Goal: Task Accomplishment & Management: Manage account settings

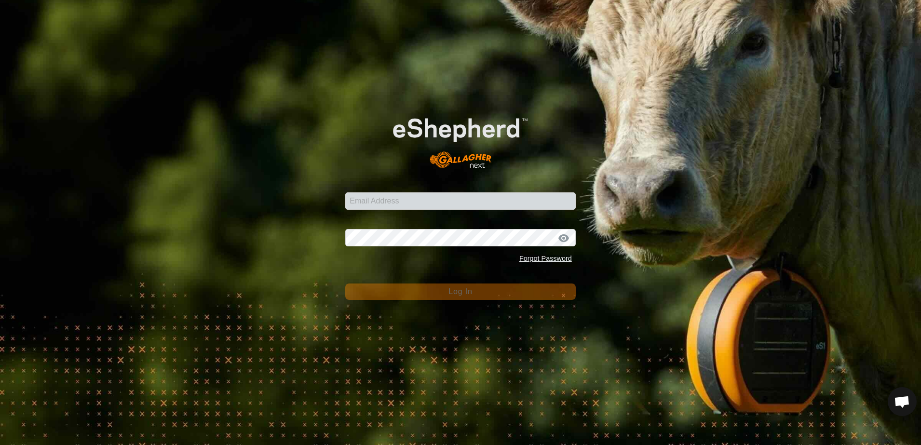
type input "[EMAIL_ADDRESS][DOMAIN_NAME]"
click at [256, 191] on div "Email Address [EMAIL_ADDRESS][DOMAIN_NAME] Password Forgot Password Log In" at bounding box center [460, 222] width 921 height 445
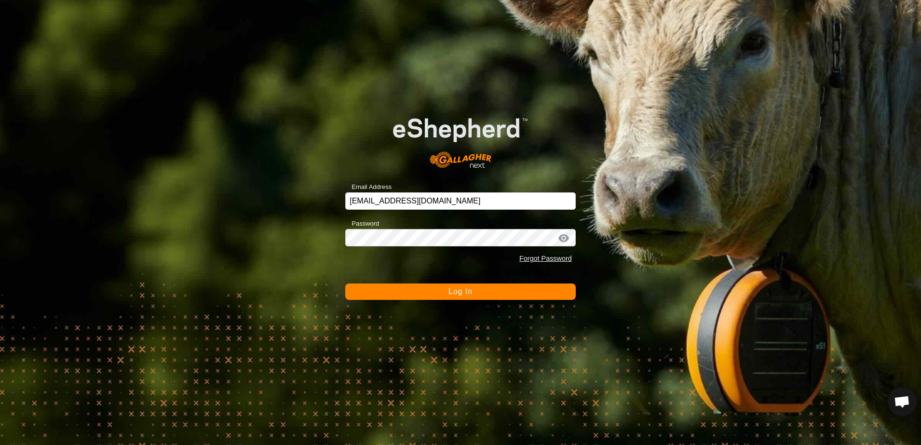
click at [392, 291] on button "Log In" at bounding box center [460, 291] width 230 height 16
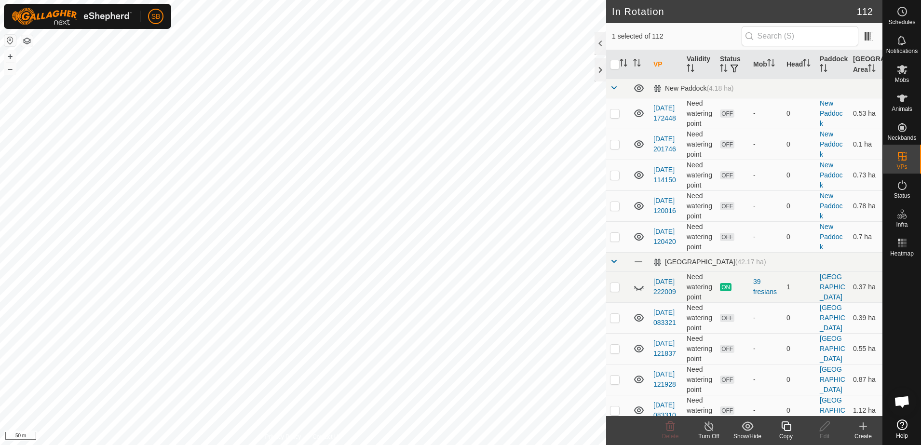
click at [785, 429] on icon at bounding box center [786, 426] width 12 height 12
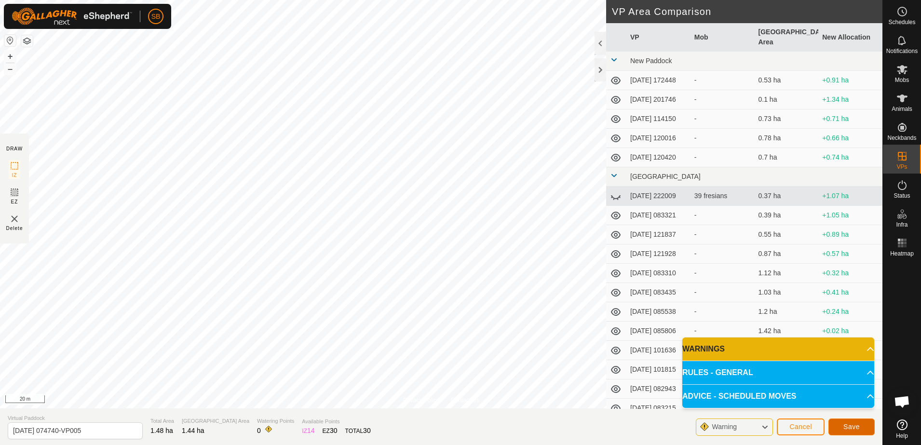
click at [843, 429] on button "Save" at bounding box center [851, 426] width 46 height 17
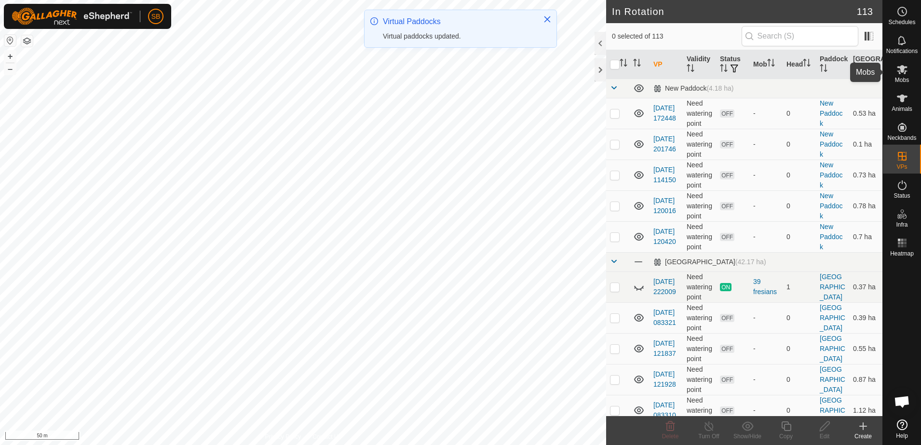
click at [902, 75] on es-mob-svg-icon at bounding box center [901, 69] width 17 height 15
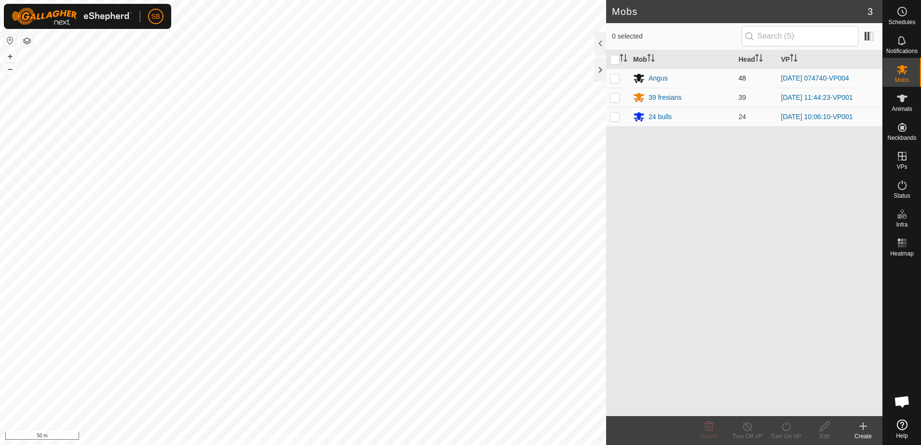
click at [613, 81] on p-checkbox at bounding box center [615, 78] width 10 height 8
checkbox input "true"
click at [786, 426] on icon at bounding box center [786, 426] width 12 height 12
click at [781, 405] on link "Now" at bounding box center [814, 404] width 95 height 19
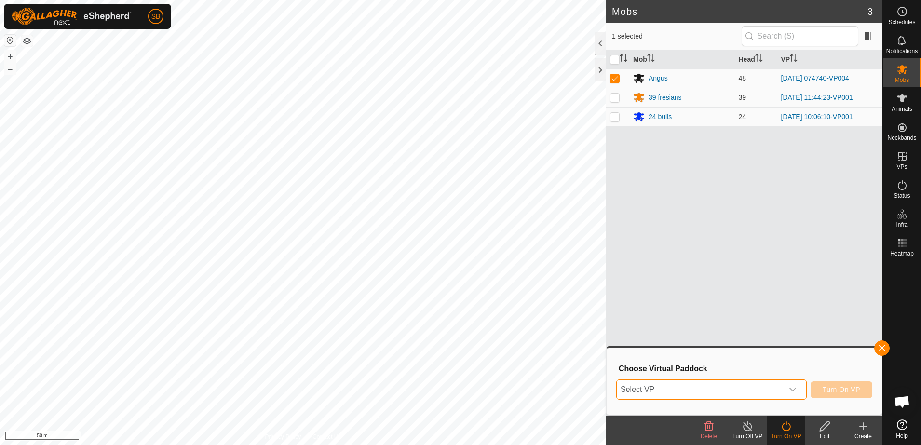
click at [708, 397] on span "Select VP" at bounding box center [700, 389] width 166 height 19
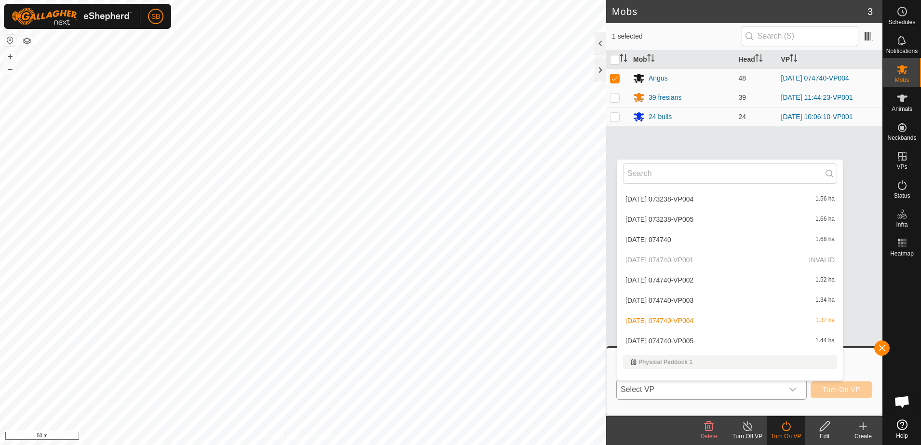
scroll to position [1338, 0]
click at [708, 241] on li "[DATE] 074740-VP005 1.44 ha" at bounding box center [730, 239] width 226 height 19
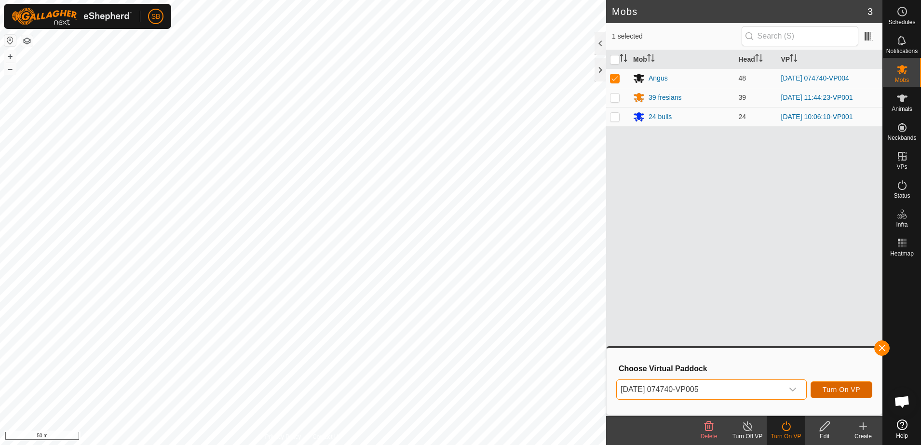
click at [855, 391] on span "Turn On VP" at bounding box center [842, 390] width 38 height 8
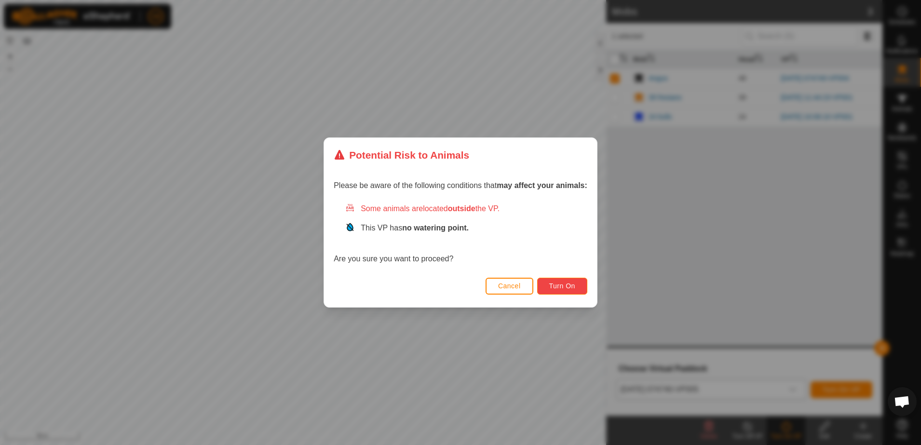
click at [544, 288] on button "Turn On" at bounding box center [562, 286] width 50 height 17
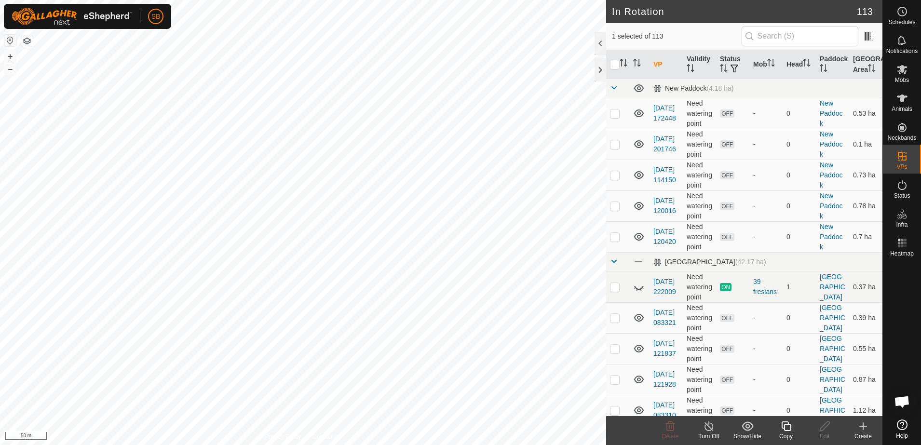
click at [786, 432] on div "Copy" at bounding box center [786, 436] width 39 height 9
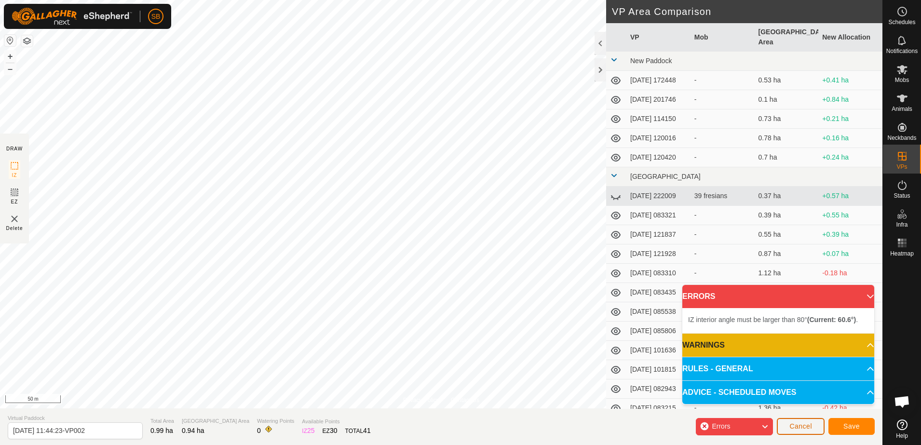
click at [807, 424] on span "Cancel" at bounding box center [800, 426] width 23 height 8
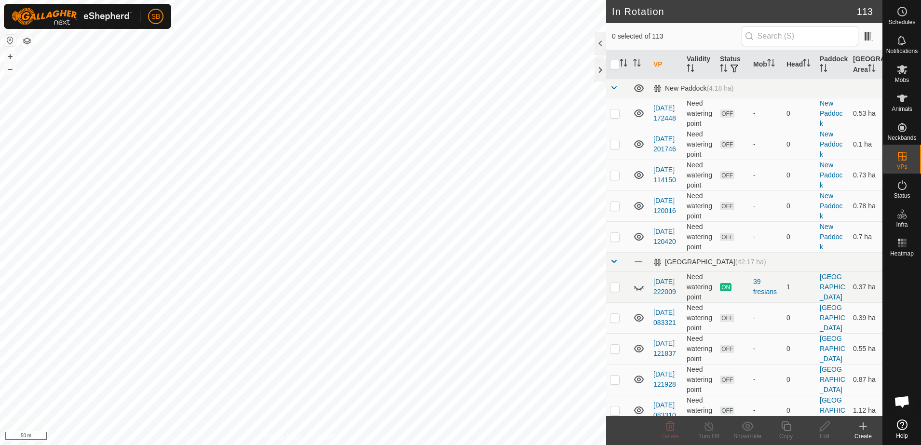
checkbox input "true"
click at [783, 426] on icon at bounding box center [786, 426] width 12 height 12
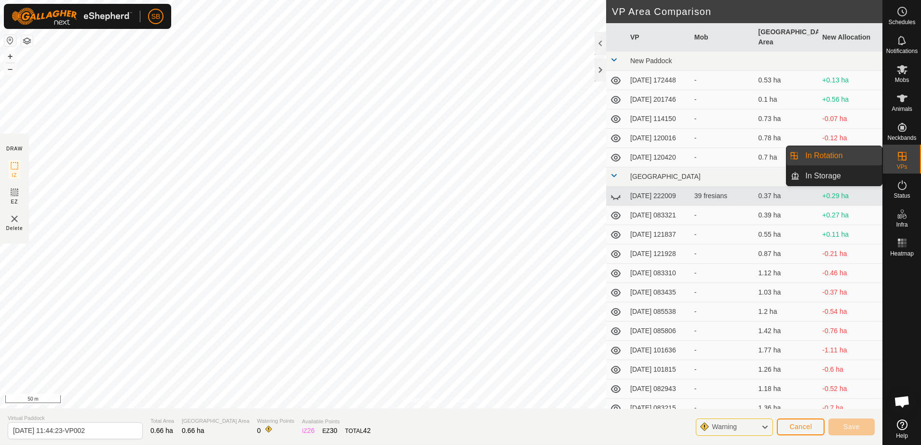
click at [827, 156] on link "In Rotation" at bounding box center [840, 155] width 82 height 19
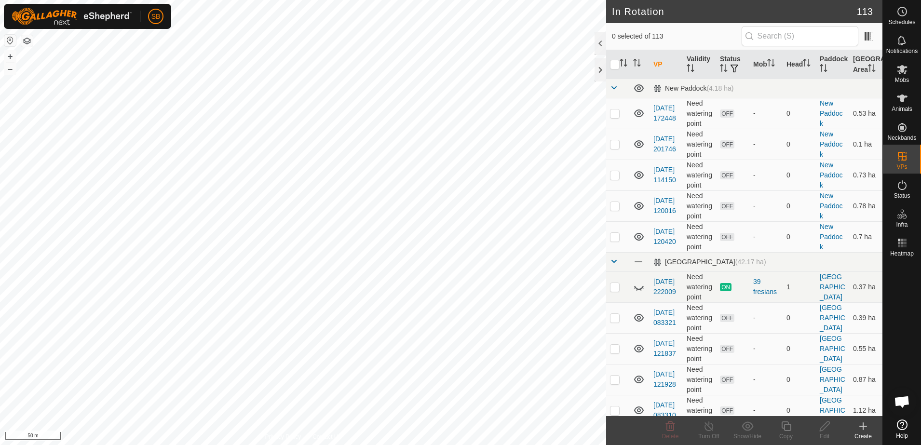
click at [868, 425] on icon at bounding box center [863, 426] width 12 height 12
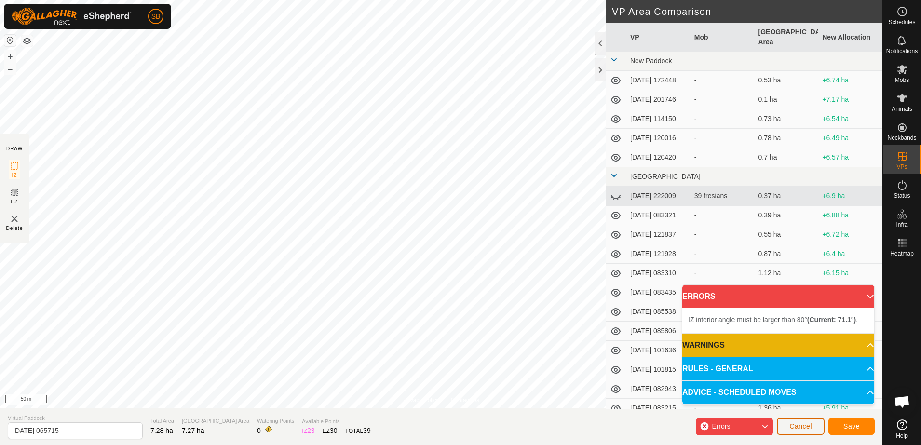
click at [810, 423] on span "Cancel" at bounding box center [800, 426] width 23 height 8
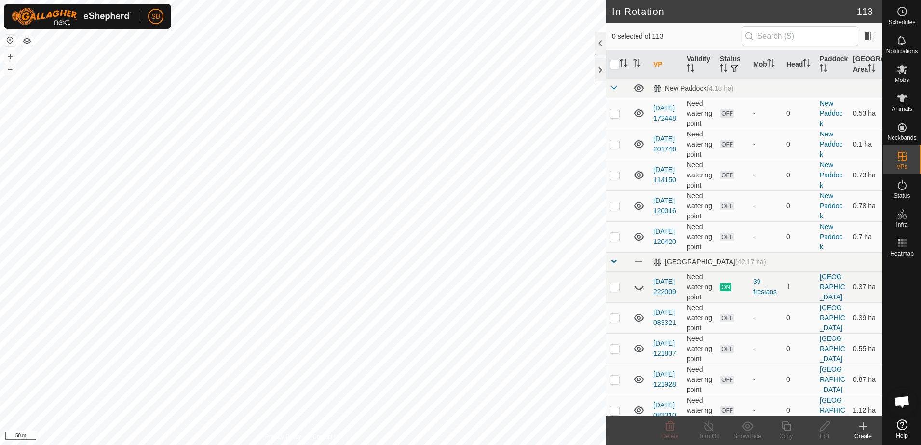
click at [861, 422] on icon at bounding box center [863, 426] width 12 height 12
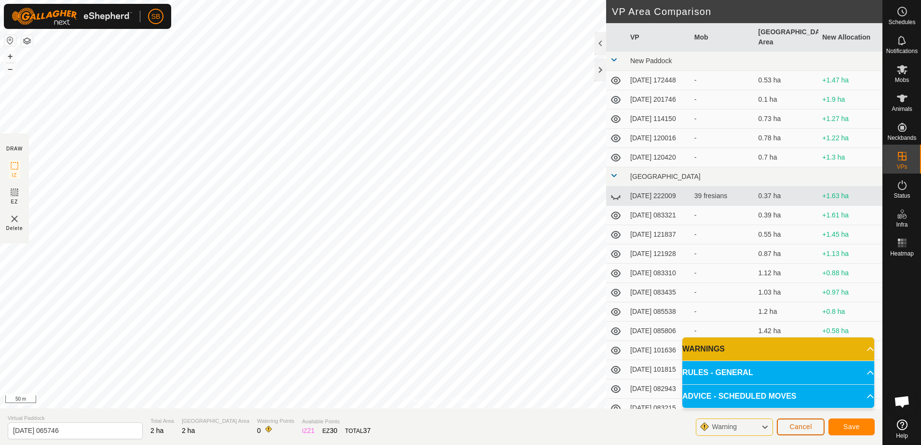
click at [796, 424] on span "Cancel" at bounding box center [800, 427] width 23 height 8
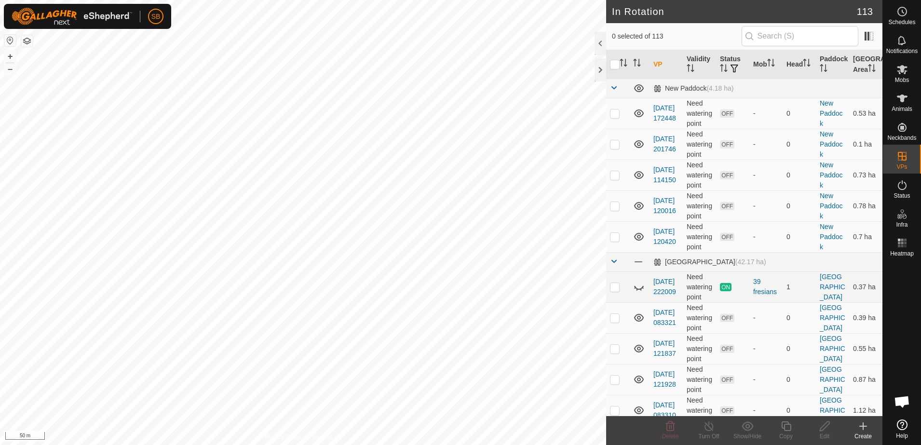
checkbox input "true"
click at [784, 431] on icon at bounding box center [786, 426] width 12 height 12
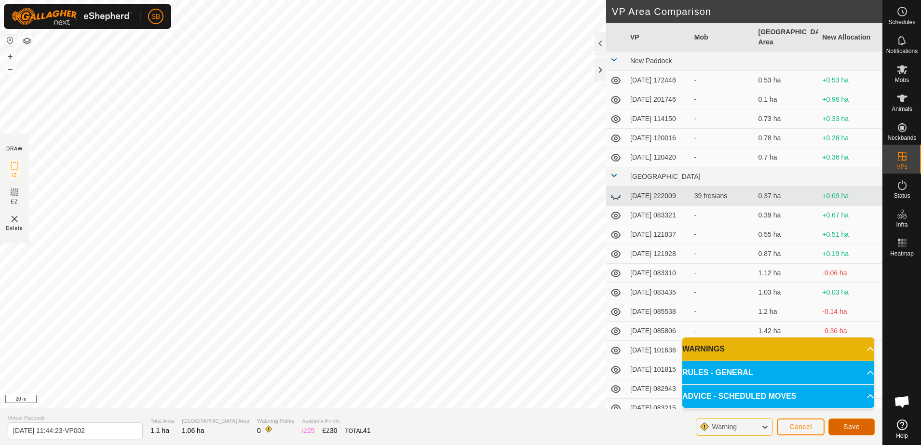
click at [854, 429] on span "Save" at bounding box center [851, 427] width 16 height 8
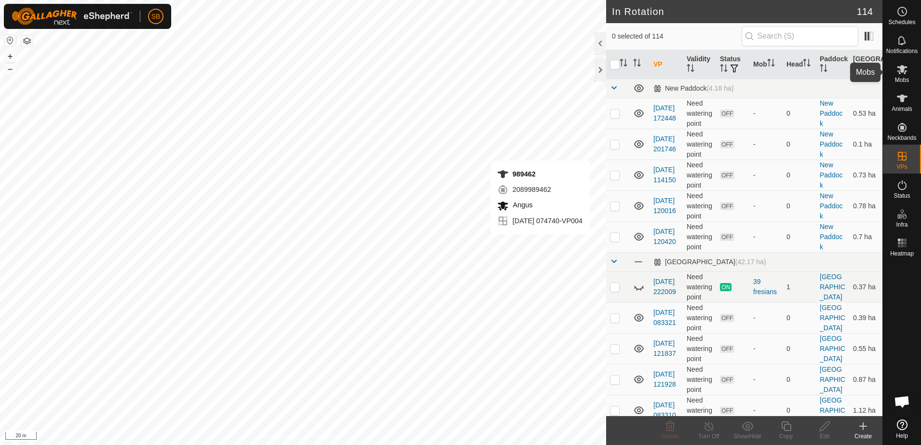
click at [905, 75] on icon at bounding box center [902, 70] width 12 height 12
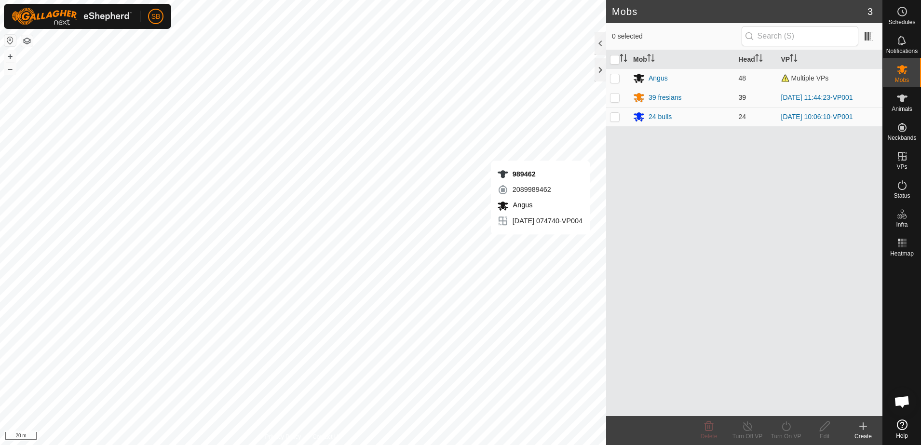
click at [616, 99] on p-checkbox at bounding box center [615, 98] width 10 height 8
checkbox input "true"
click at [786, 434] on div "Turn On VP" at bounding box center [786, 436] width 39 height 9
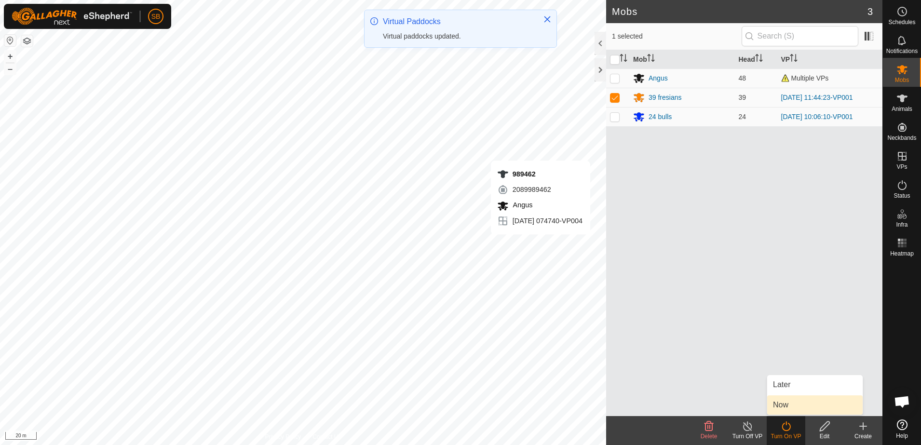
click at [791, 407] on link "Now" at bounding box center [814, 404] width 95 height 19
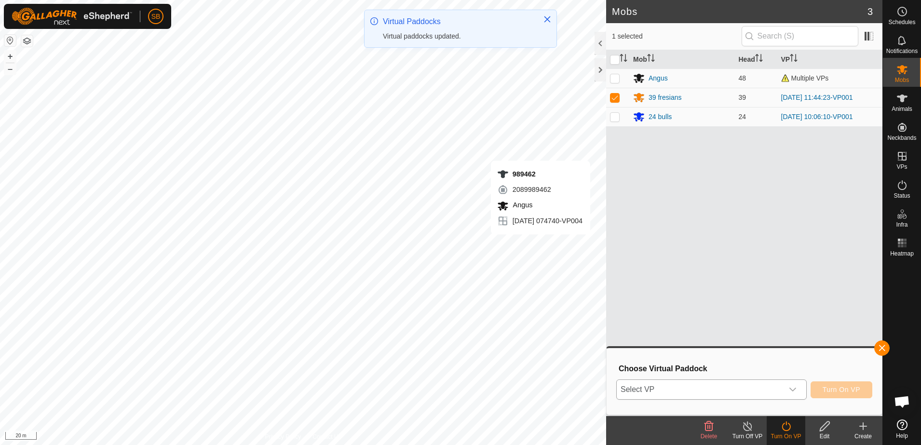
click at [749, 390] on span "Select VP" at bounding box center [700, 389] width 166 height 19
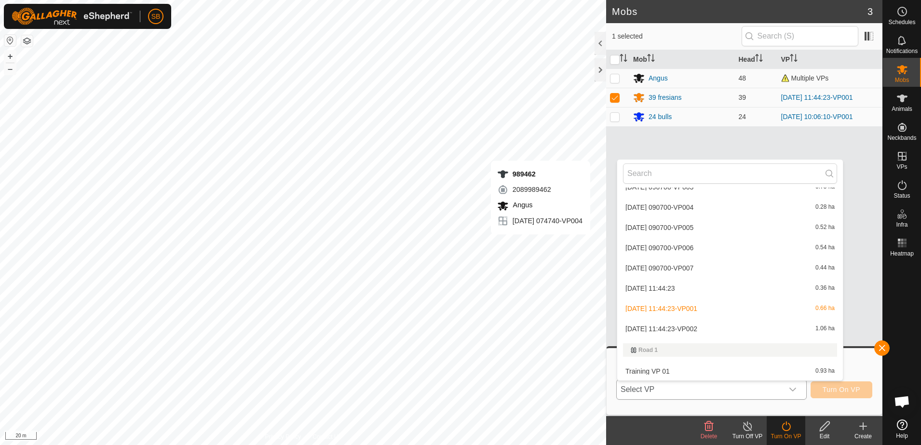
scroll to position [2001, 0]
click at [713, 308] on li "[DATE] 11:44:23-VP002 1.06 ha" at bounding box center [730, 307] width 226 height 19
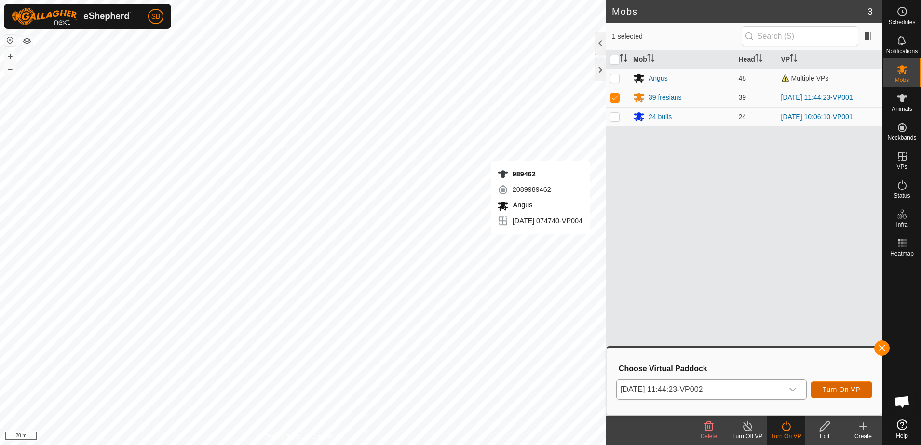
click at [836, 392] on span "Turn On VP" at bounding box center [842, 390] width 38 height 8
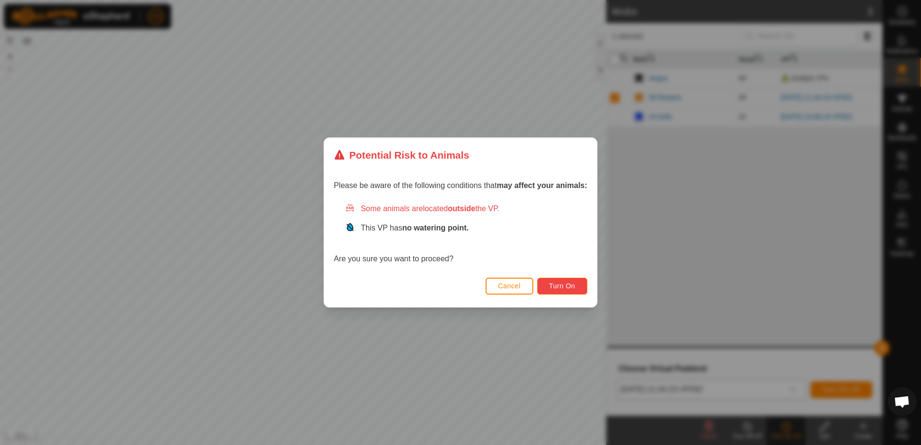
click at [579, 291] on button "Turn On" at bounding box center [562, 286] width 50 height 17
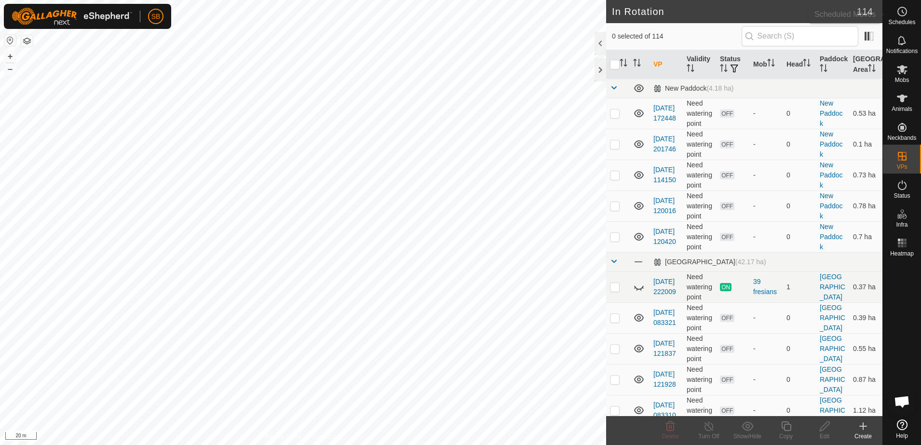
click at [904, 20] on span "Schedules" at bounding box center [901, 22] width 27 height 6
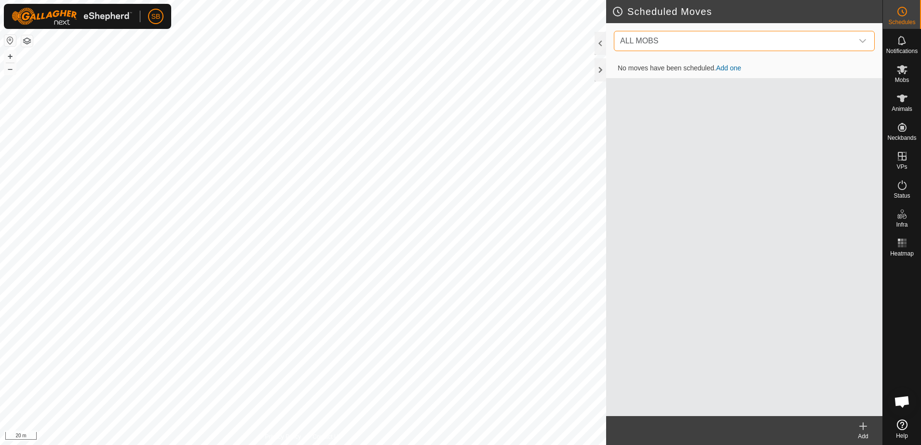
click at [778, 37] on span "ALL MOBS" at bounding box center [734, 40] width 237 height 19
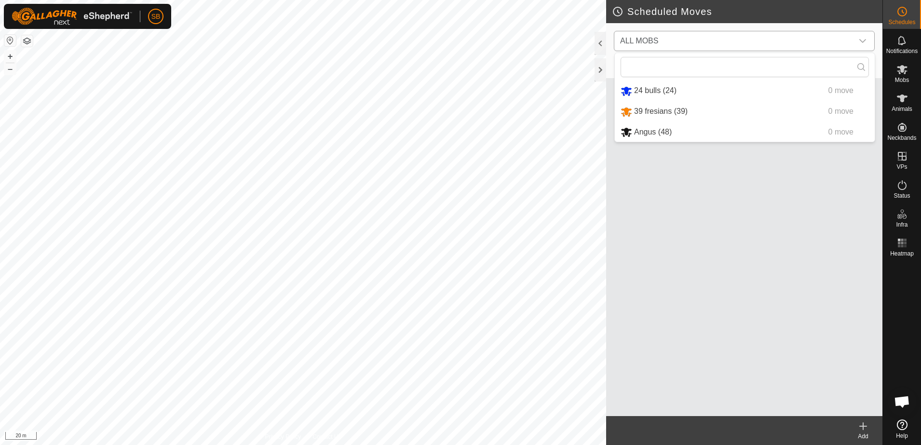
click at [662, 116] on li "39 fresians (39) 0 move" at bounding box center [745, 112] width 260 height 20
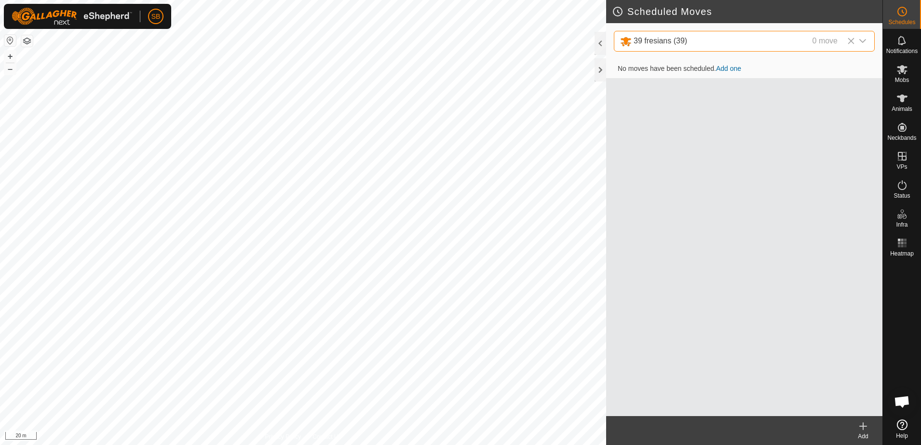
click at [728, 70] on link "Add one" at bounding box center [728, 69] width 25 height 8
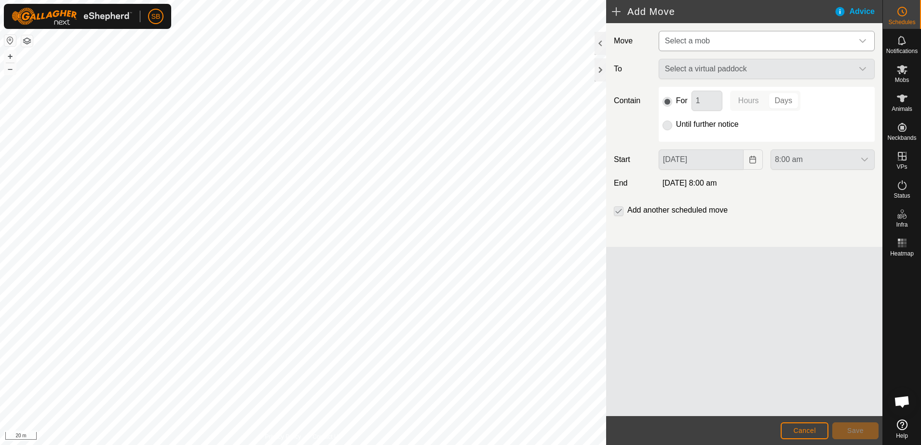
click at [865, 40] on icon "dropdown trigger" at bounding box center [863, 41] width 8 height 8
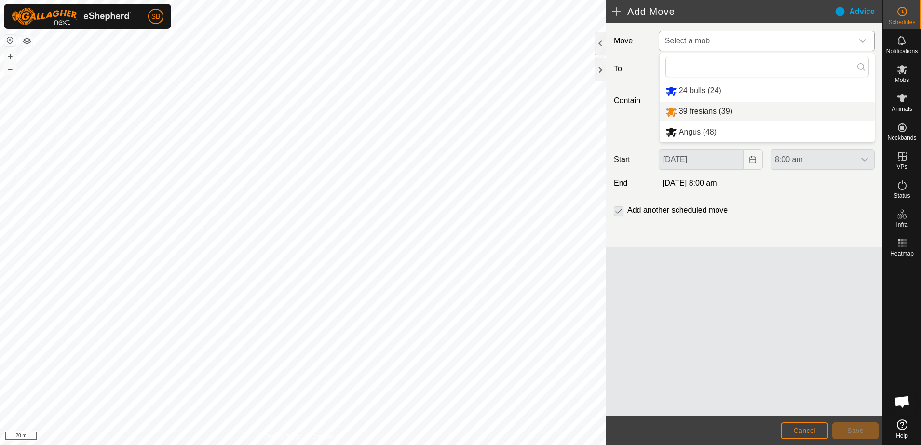
click at [752, 115] on li "39 fresians (39)" at bounding box center [767, 112] width 215 height 20
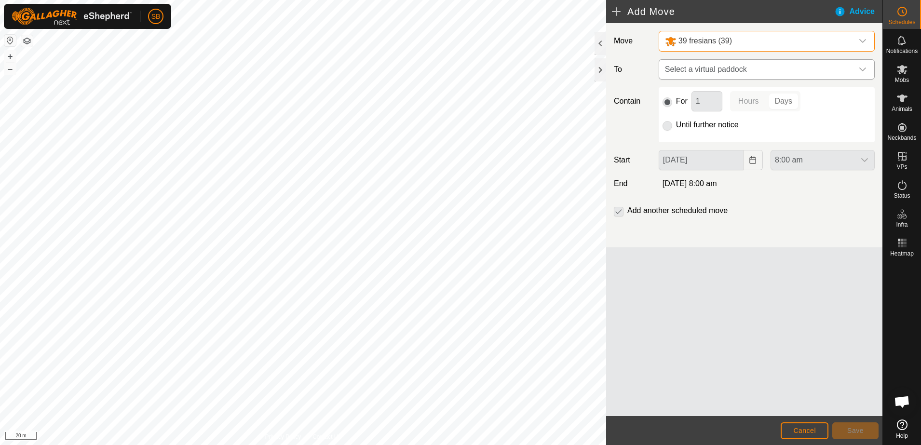
click at [845, 71] on span "Select a virtual paddock" at bounding box center [757, 69] width 192 height 19
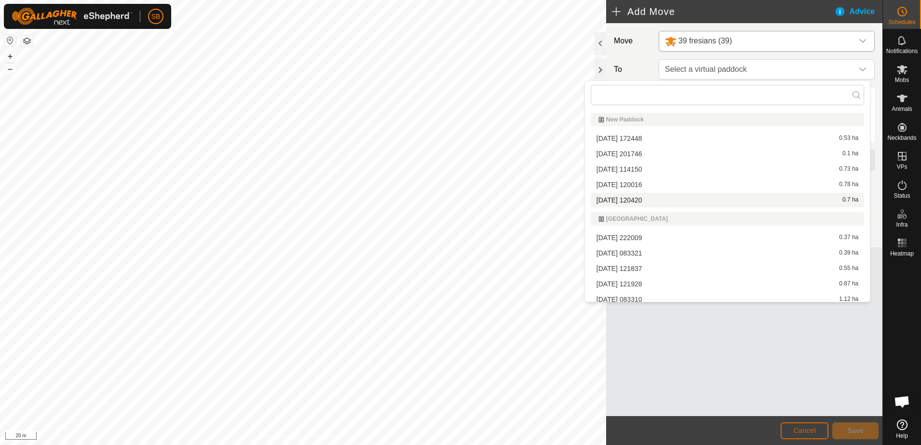
click at [796, 428] on span "Cancel" at bounding box center [804, 431] width 23 height 8
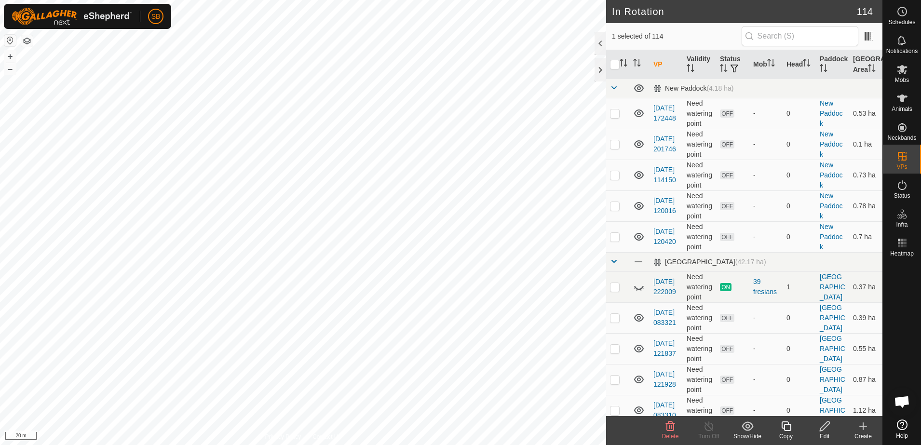
checkbox input "true"
checkbox input "false"
checkbox input "true"
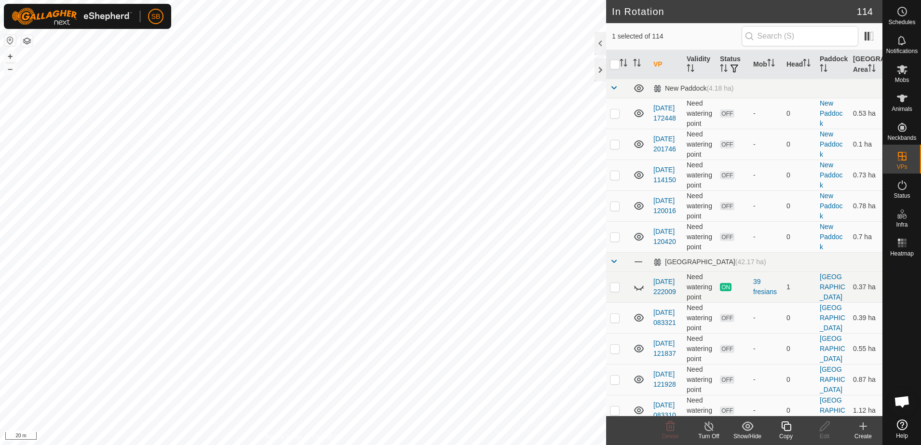
click at [788, 427] on icon at bounding box center [786, 426] width 12 height 12
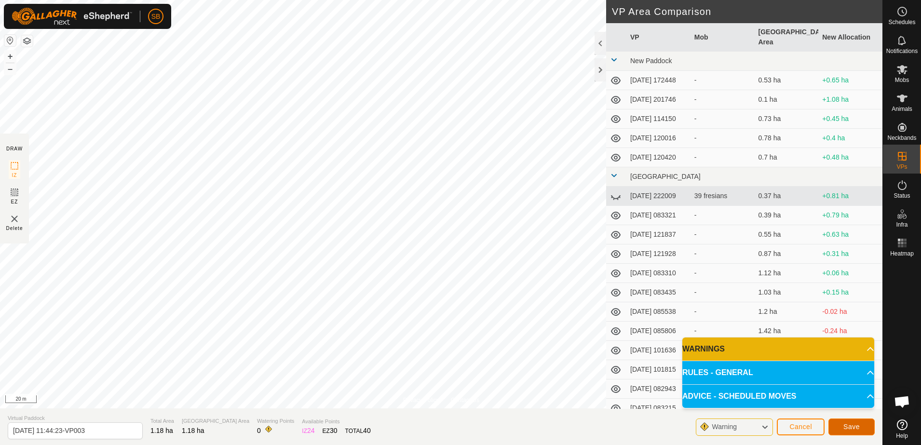
click at [854, 429] on span "Save" at bounding box center [851, 427] width 16 height 8
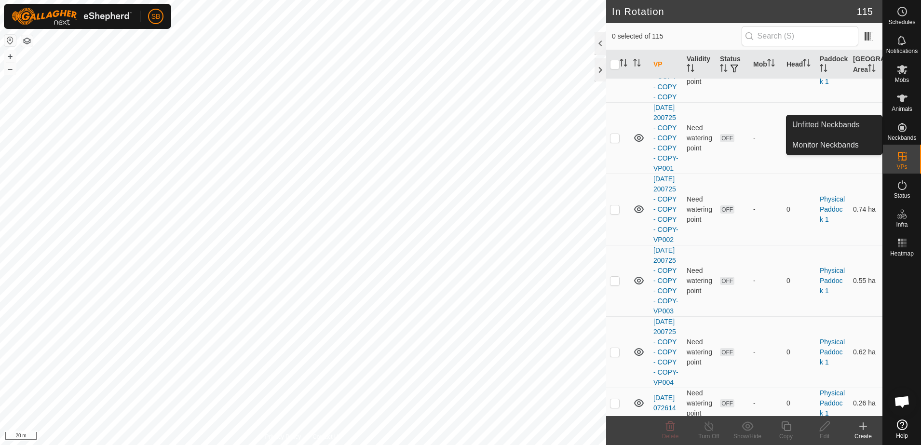
scroll to position [2652, 0]
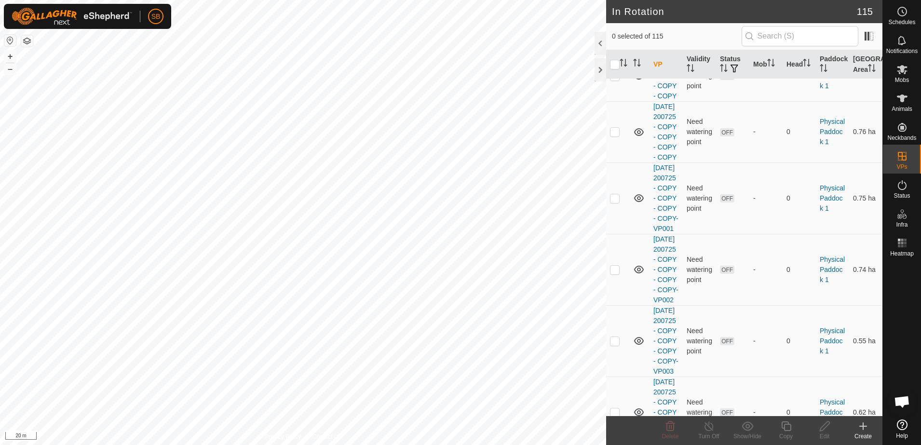
checkbox input "true"
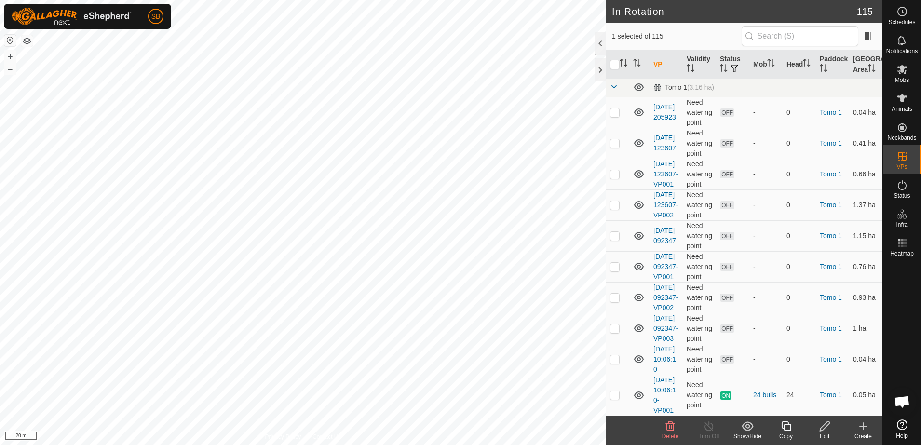
scroll to position [4399, 0]
checkbox input "true"
click at [672, 429] on icon at bounding box center [670, 426] width 12 height 12
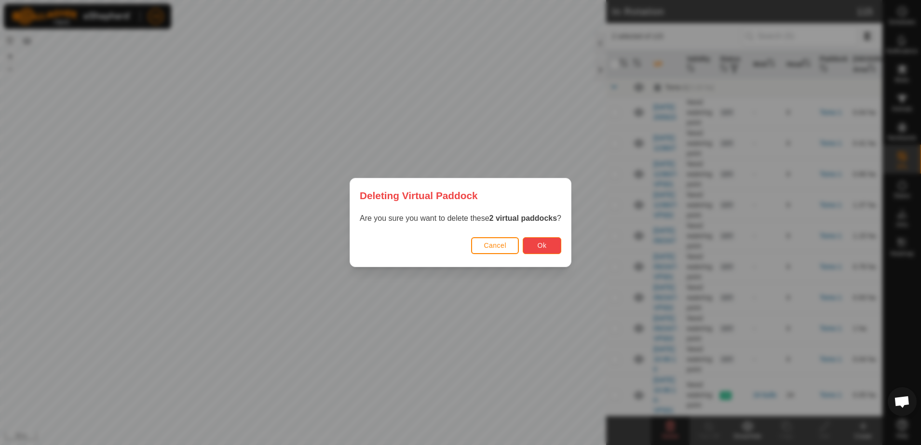
click at [538, 246] on span "Ok" at bounding box center [542, 246] width 9 height 8
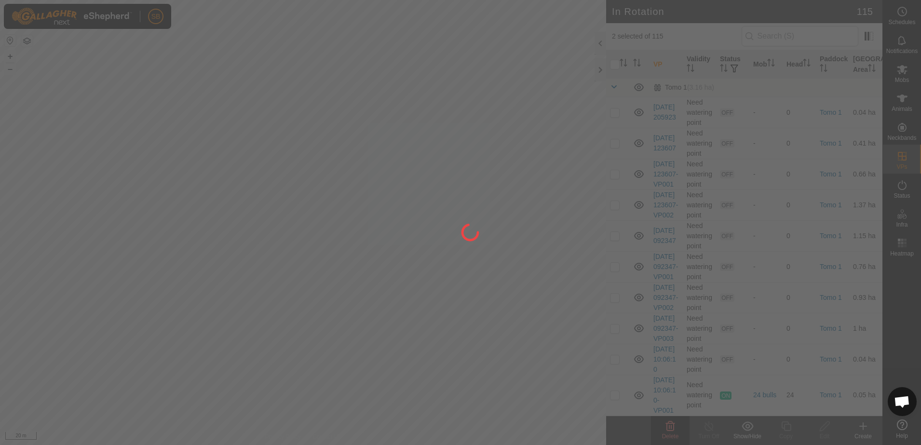
checkbox input "false"
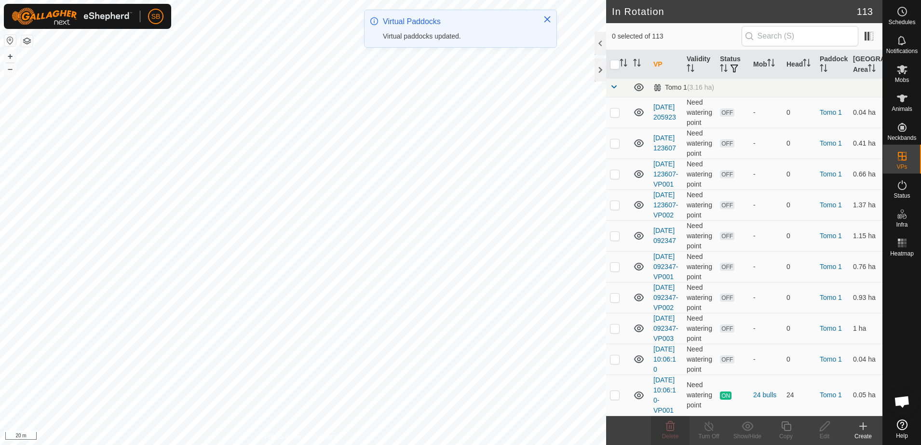
scroll to position [4339, 0]
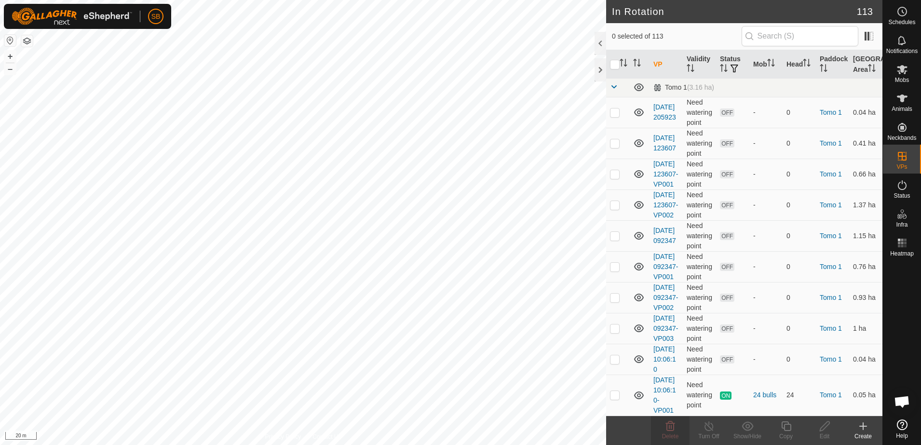
checkbox input "true"
click at [788, 428] on icon at bounding box center [786, 426] width 12 height 12
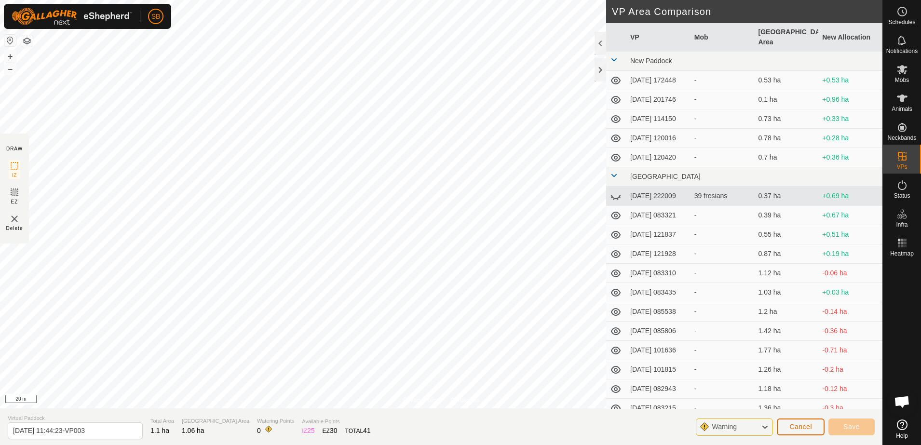
click at [796, 429] on span "Cancel" at bounding box center [800, 427] width 23 height 8
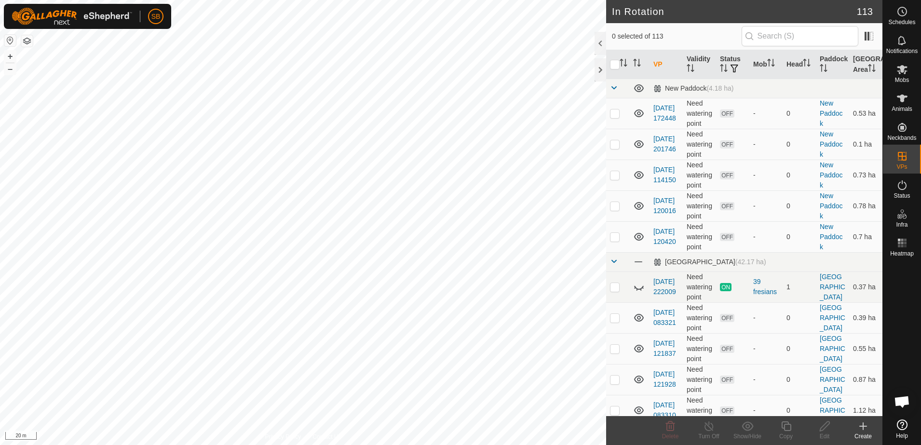
checkbox input "true"
click at [783, 431] on icon at bounding box center [786, 426] width 12 height 12
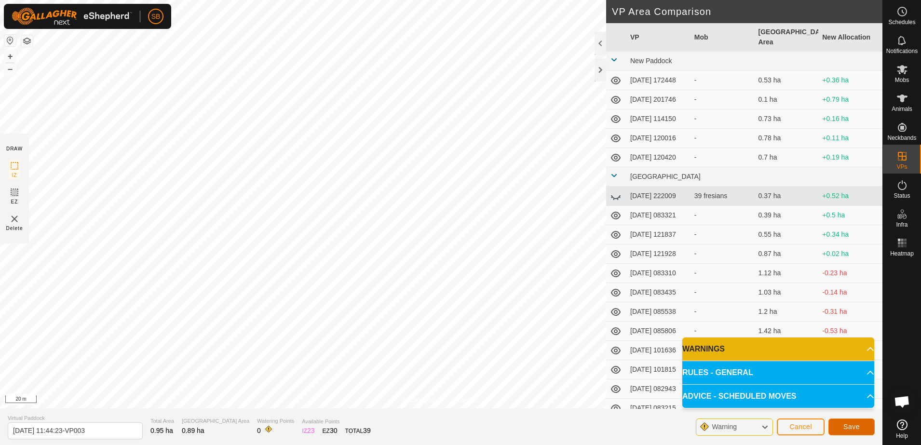
click at [856, 427] on span "Save" at bounding box center [851, 427] width 16 height 8
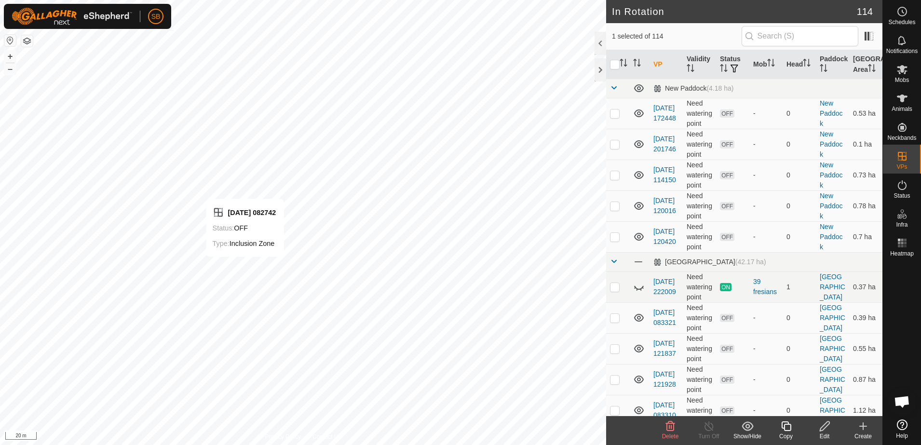
checkbox input "false"
checkbox input "true"
checkbox input "false"
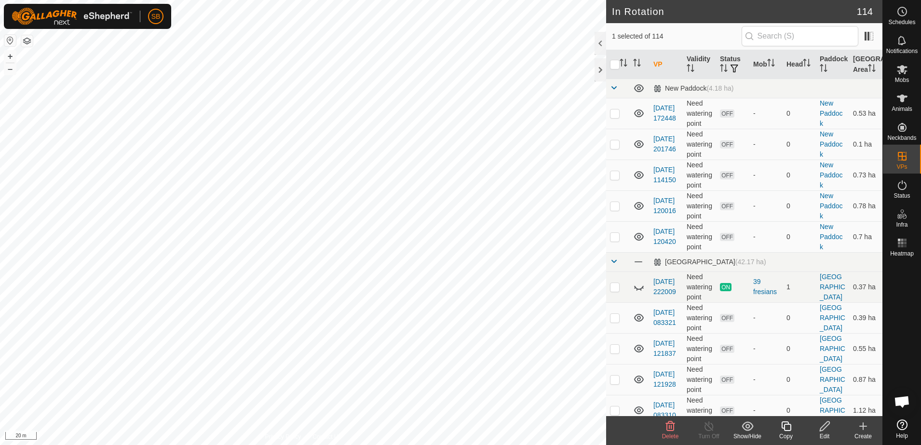
checkbox input "false"
checkbox input "true"
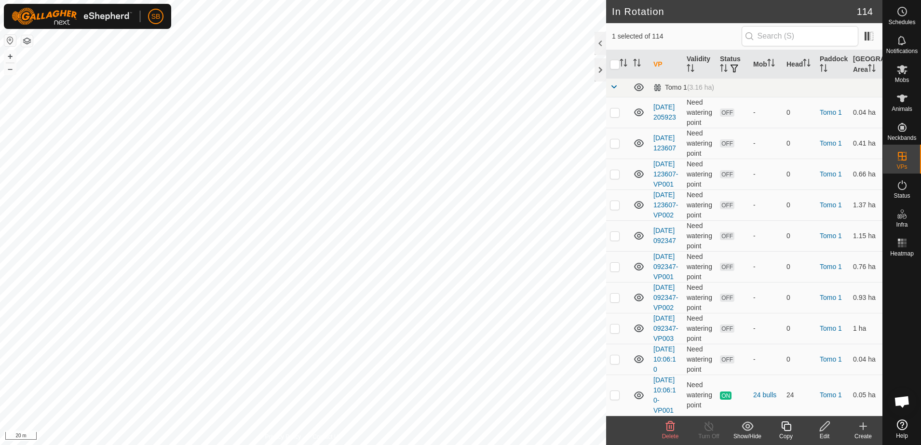
scroll to position [4460, 0]
checkbox input "true"
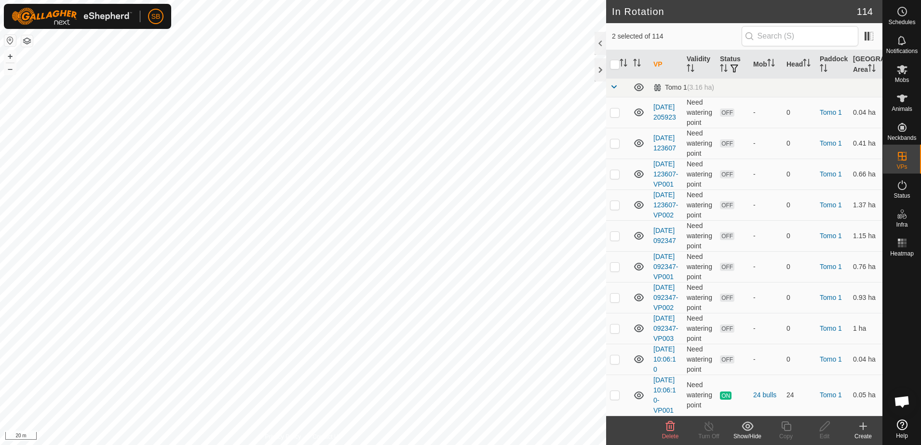
checkbox input "false"
click at [787, 428] on icon at bounding box center [786, 426] width 12 height 12
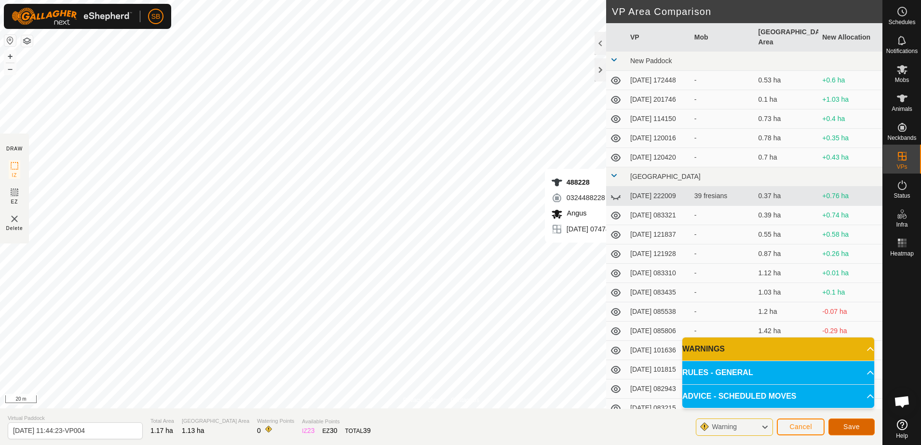
click at [850, 428] on span "Save" at bounding box center [851, 427] width 16 height 8
